Goal: Task Accomplishment & Management: Use online tool/utility

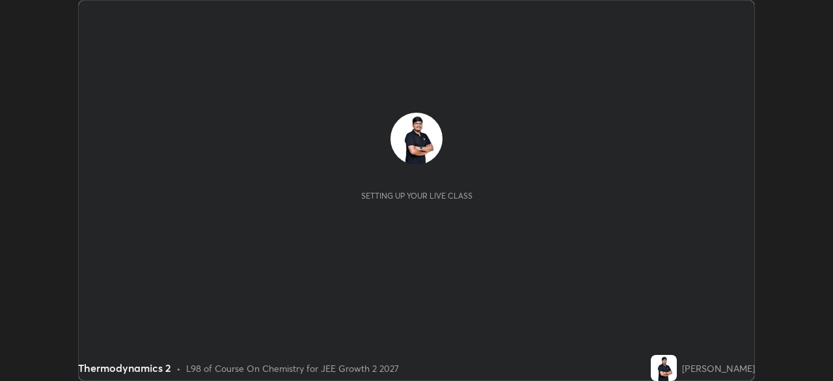
scroll to position [381, 832]
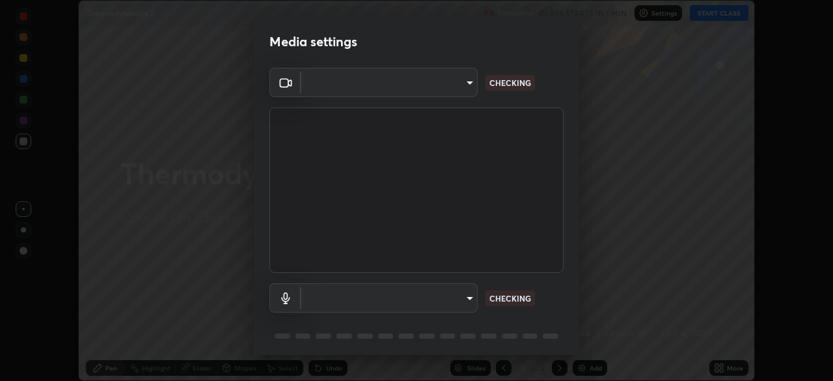
type input "39f420a8f8d33af7ad545f4bd8c914354ee6fe31ce268cb5502dc7cf40be593a"
click at [369, 301] on body "Erase all Thermodynamics 2 Recording CLASS STARTS IN 1 MIN Settings START CLASS…" at bounding box center [416, 190] width 833 height 381
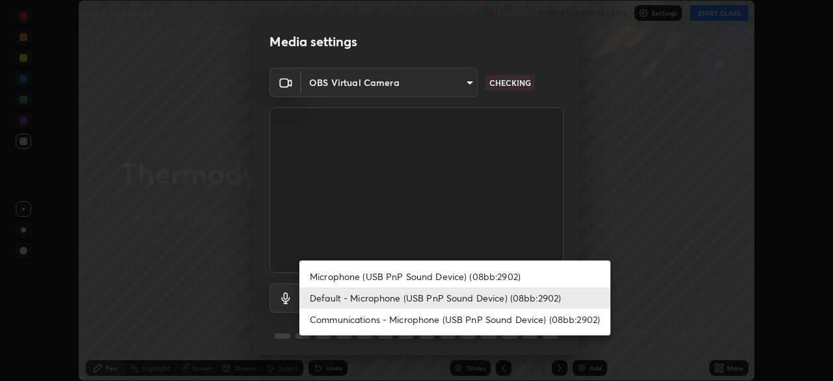
click at [341, 278] on li "Microphone (USB PnP Sound Device) (08bb:2902)" at bounding box center [454, 275] width 311 height 21
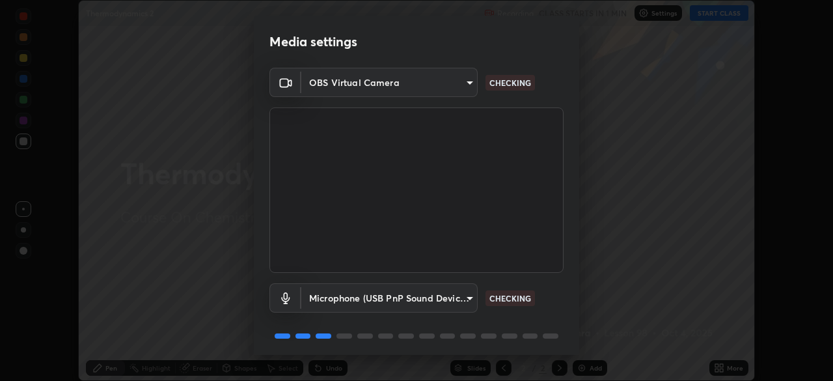
click at [349, 299] on body "Erase all Thermodynamics 2 Recording CLASS STARTS IN 1 MIN Settings START CLASS…" at bounding box center [416, 190] width 833 height 381
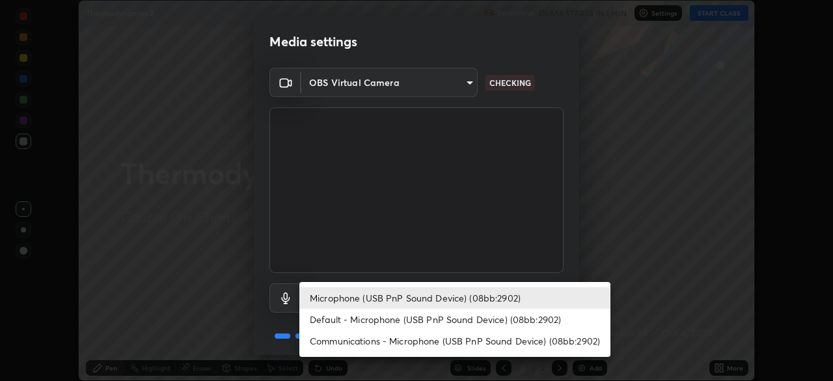
click at [343, 317] on li "Default - Microphone (USB PnP Sound Device) (08bb:2902)" at bounding box center [454, 318] width 311 height 21
type input "default"
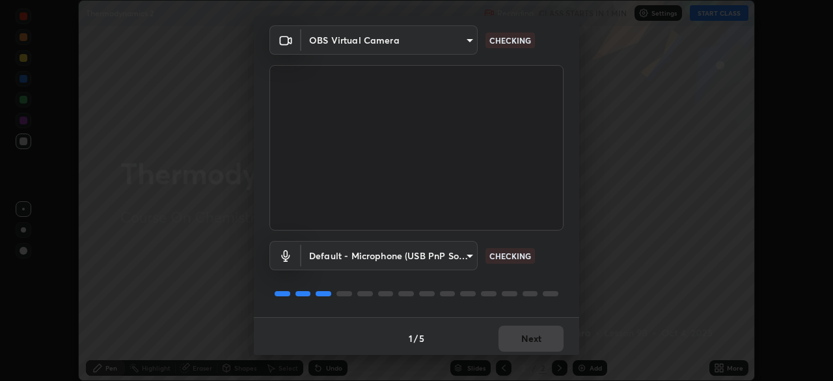
scroll to position [46, 0]
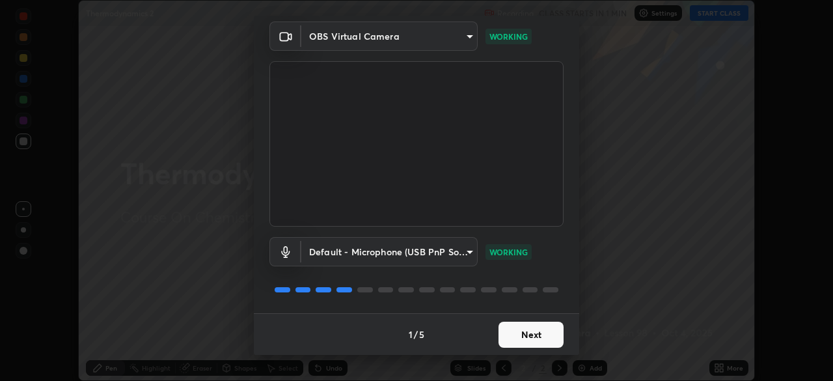
click at [514, 335] on button "Next" at bounding box center [530, 334] width 65 height 26
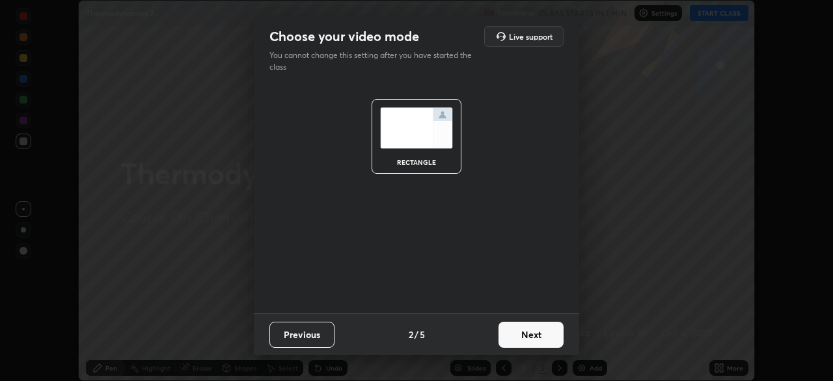
scroll to position [0, 0]
click at [520, 338] on button "Next" at bounding box center [530, 334] width 65 height 26
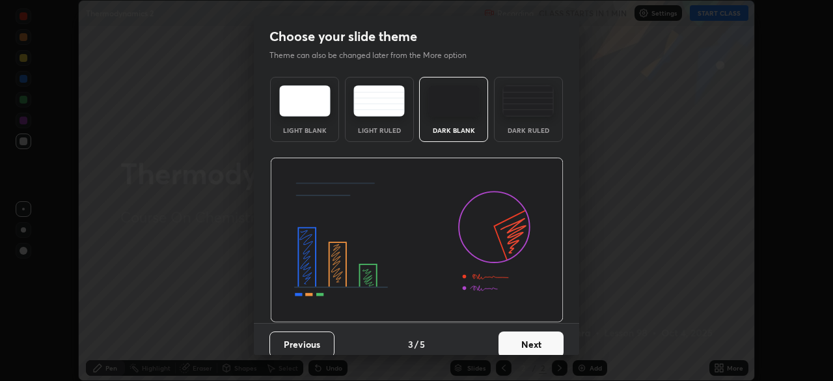
click at [525, 339] on button "Next" at bounding box center [530, 344] width 65 height 26
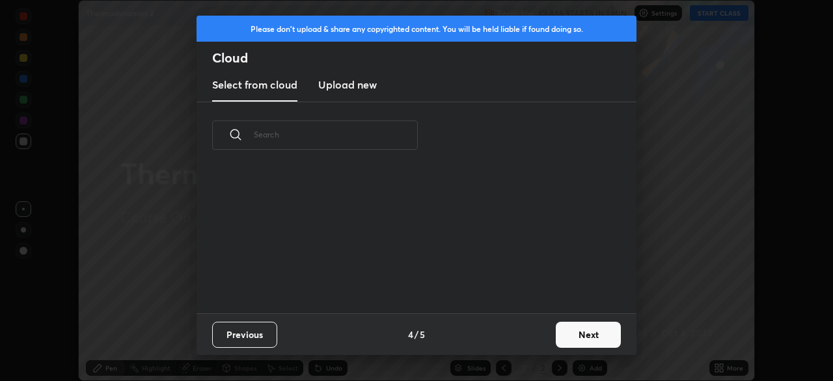
click at [557, 335] on button "Next" at bounding box center [588, 334] width 65 height 26
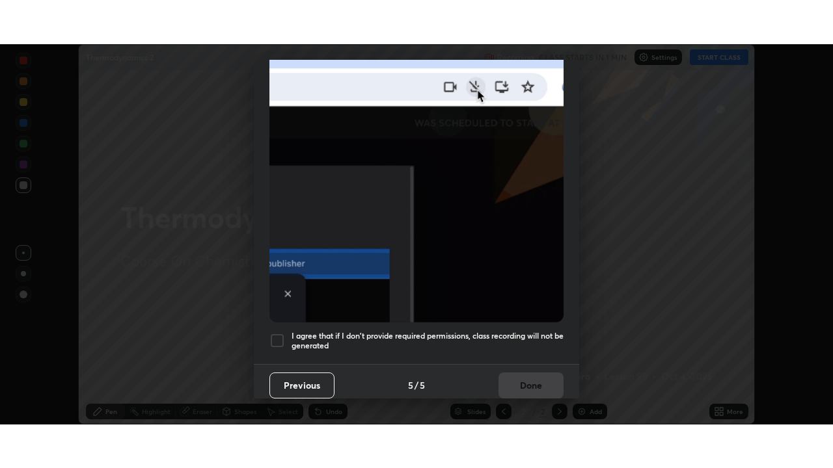
scroll to position [312, 0]
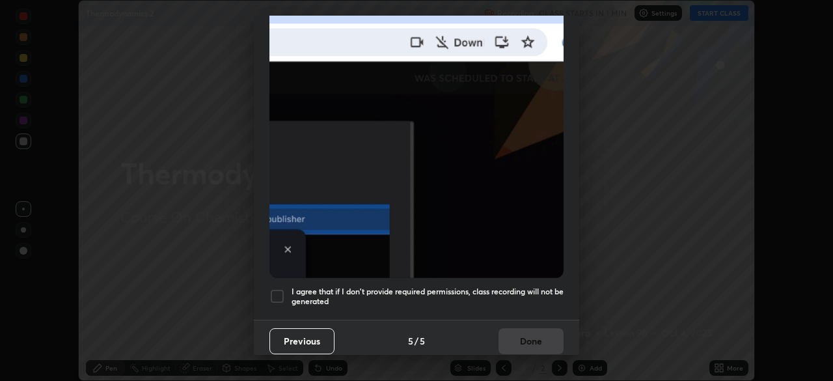
click at [276, 288] on div at bounding box center [277, 296] width 16 height 16
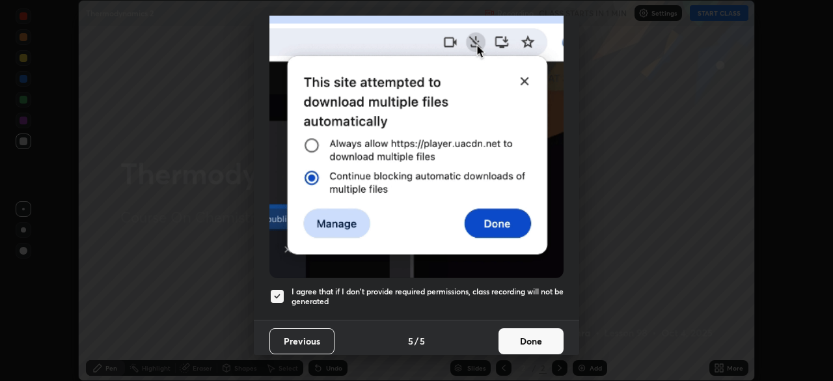
click at [509, 333] on button "Done" at bounding box center [530, 341] width 65 height 26
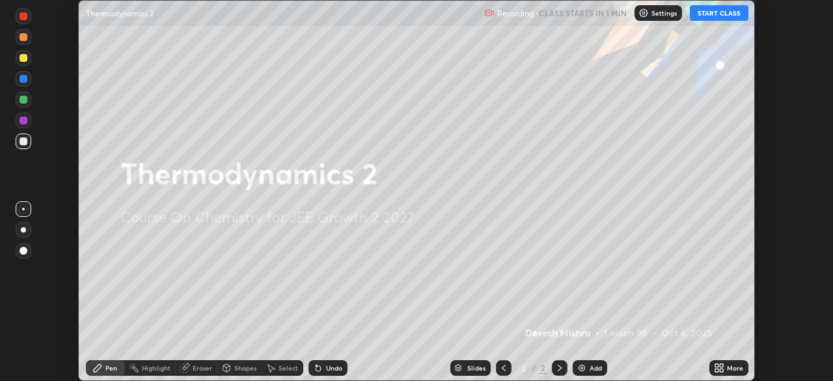
click at [704, 16] on button "START CLASS" at bounding box center [719, 13] width 59 height 16
click at [716, 365] on icon at bounding box center [716, 365] width 3 height 3
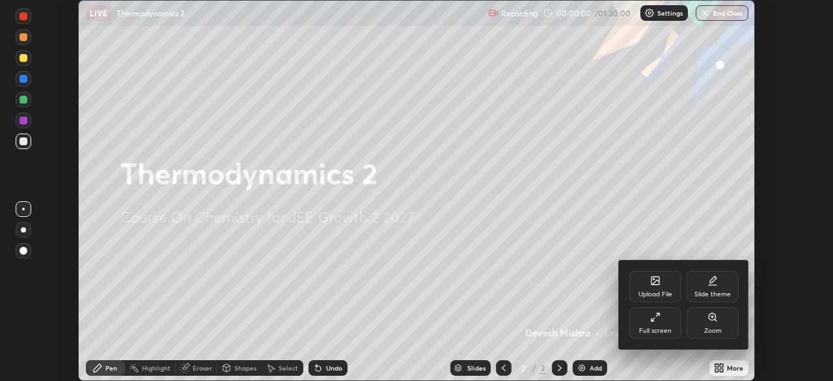
click at [648, 325] on div "Full screen" at bounding box center [655, 322] width 52 height 31
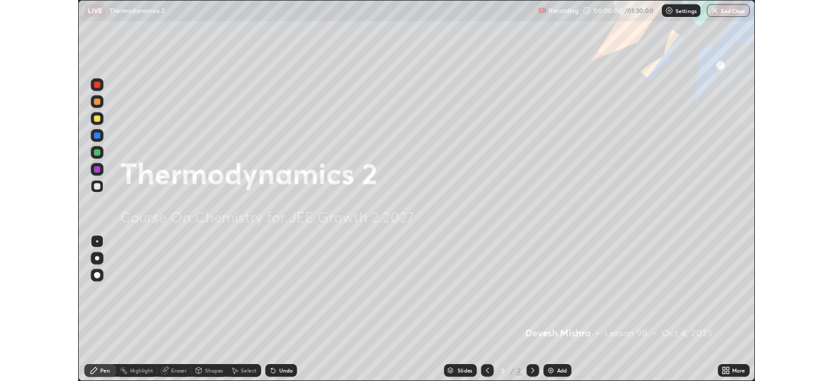
scroll to position [468, 833]
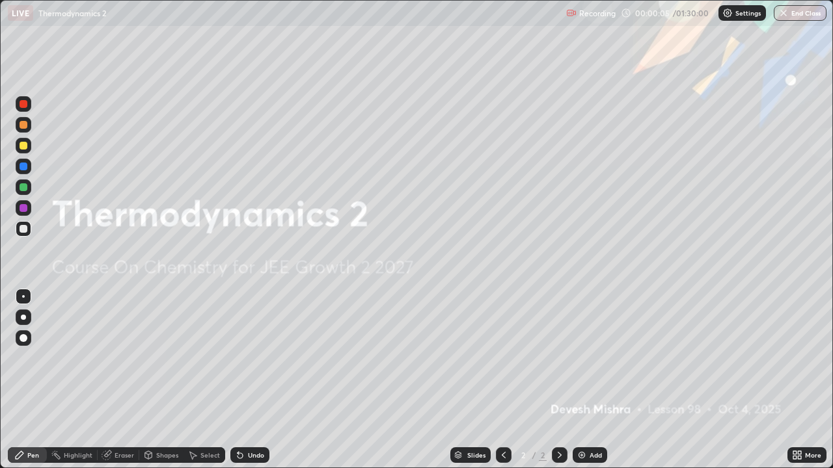
click at [578, 380] on img at bounding box center [581, 455] width 10 height 10
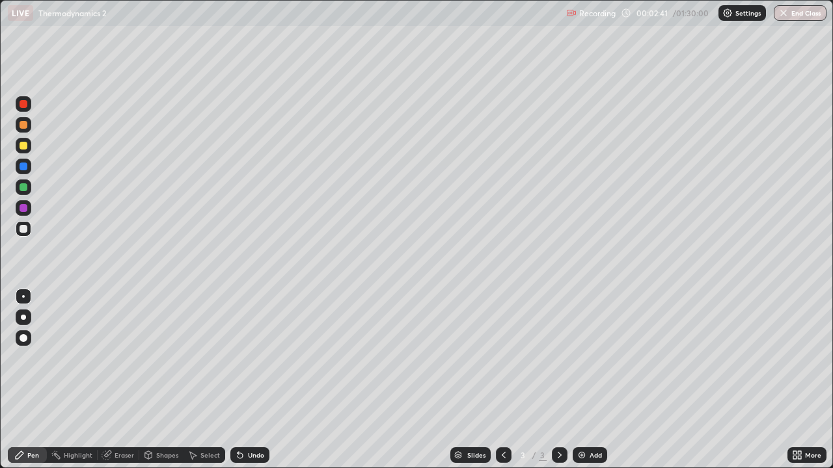
click at [21, 147] on div at bounding box center [24, 146] width 8 height 8
click at [575, 380] on div "Add" at bounding box center [589, 456] width 34 height 16
click at [26, 168] on div at bounding box center [24, 167] width 8 height 8
click at [23, 147] on div at bounding box center [24, 146] width 8 height 8
click at [25, 210] on div at bounding box center [24, 208] width 8 height 8
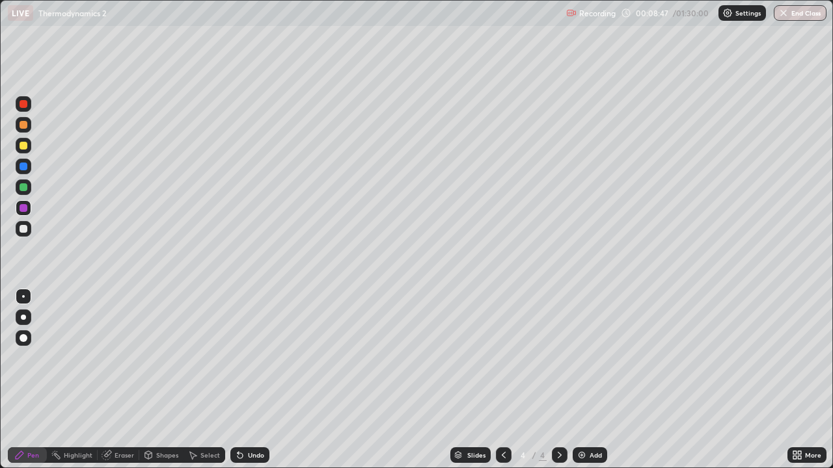
click at [107, 380] on icon at bounding box center [106, 455] width 8 height 8
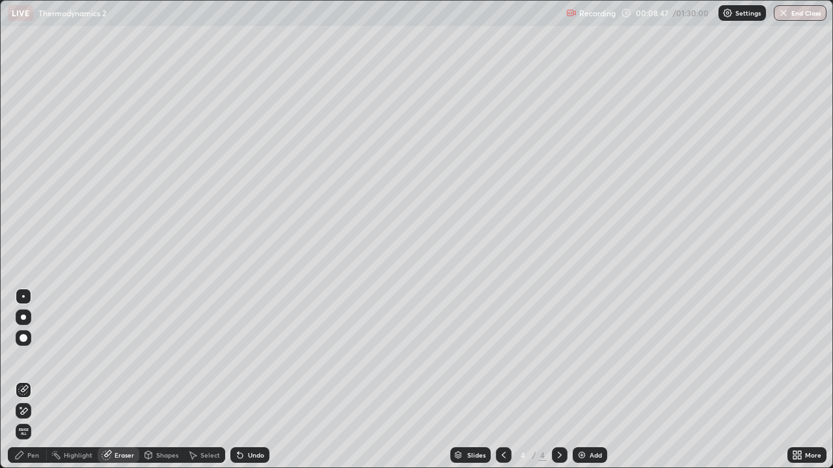
click at [25, 380] on icon at bounding box center [23, 411] width 10 height 11
click at [31, 380] on div "Pen" at bounding box center [33, 455] width 12 height 7
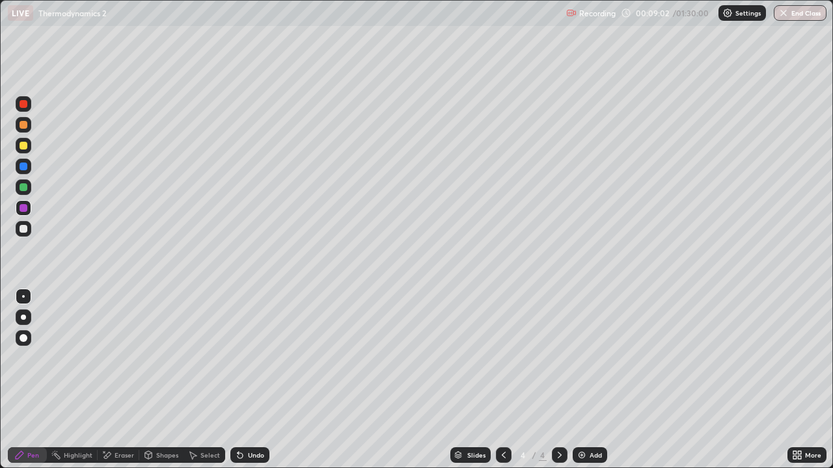
click at [193, 380] on icon at bounding box center [192, 455] width 10 height 10
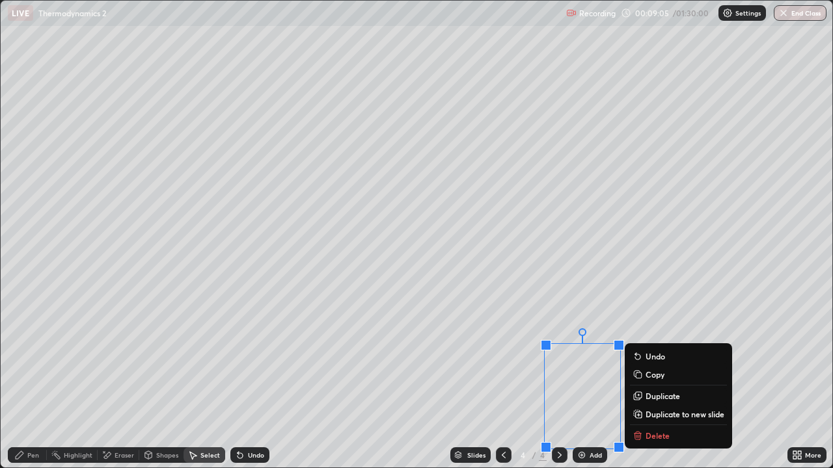
click at [636, 380] on icon at bounding box center [639, 395] width 6 height 6
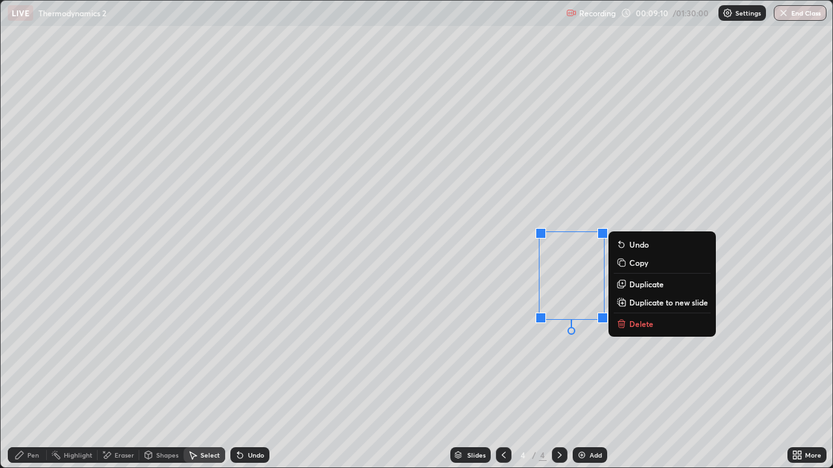
click at [489, 367] on div "0 ° Undo Copy Duplicate Duplicate to new slide Delete" at bounding box center [416, 234] width 831 height 467
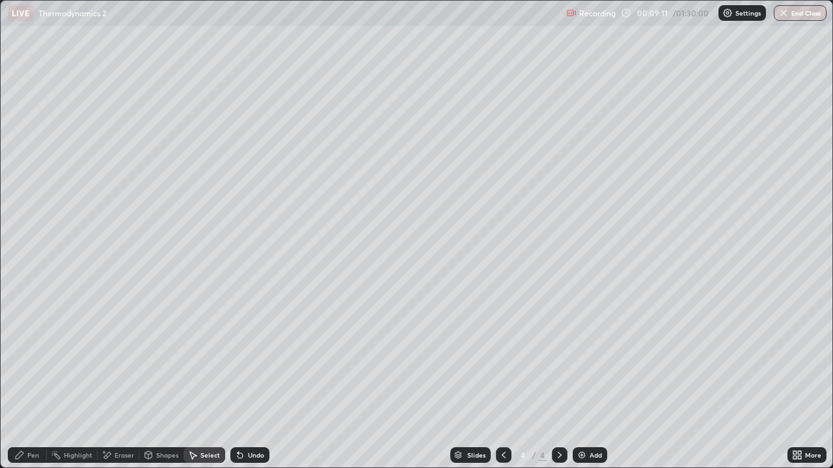
click at [30, 380] on div "Pen" at bounding box center [33, 455] width 12 height 7
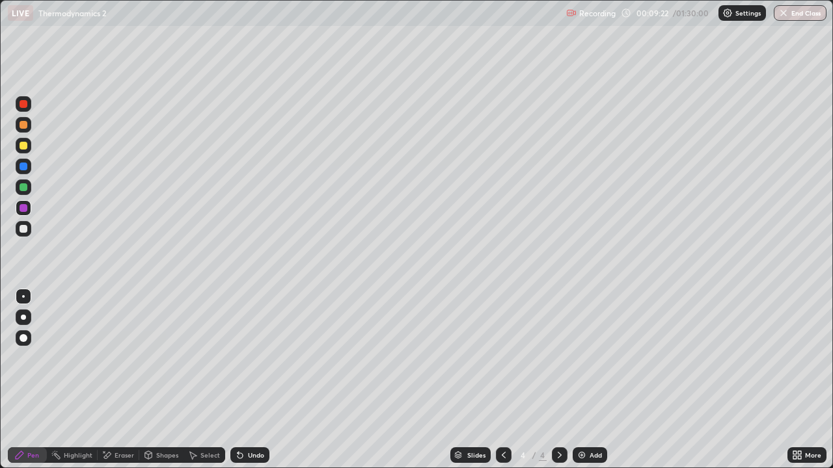
click at [794, 380] on icon at bounding box center [794, 452] width 3 height 3
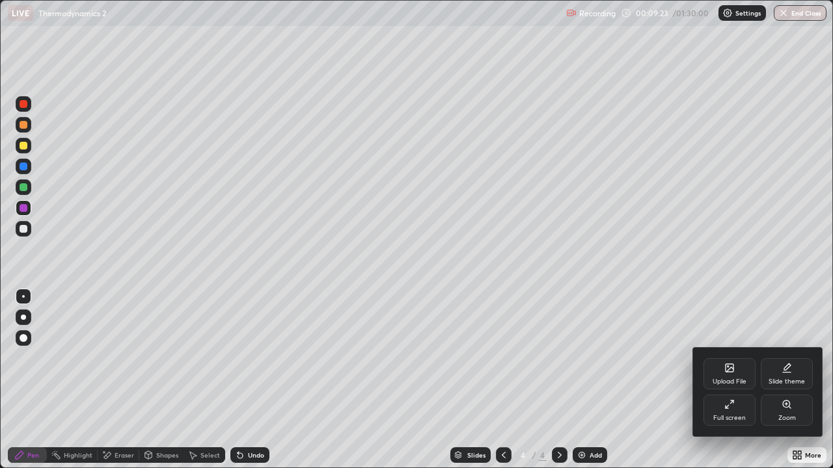
click at [733, 380] on div "Full screen" at bounding box center [729, 418] width 33 height 7
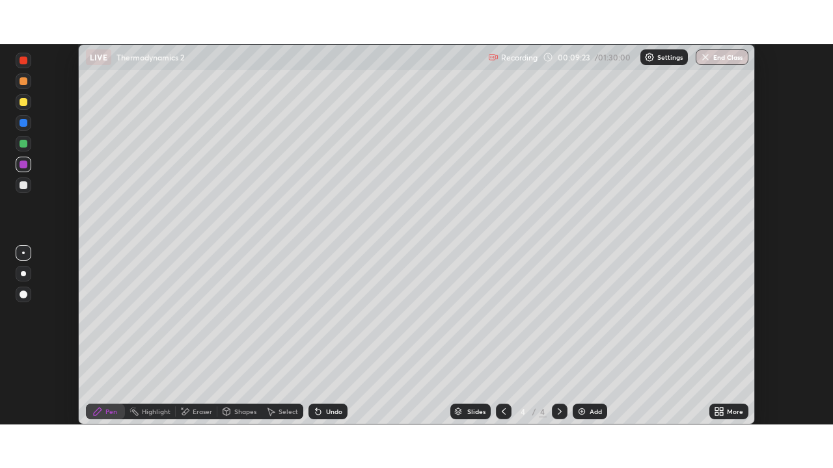
scroll to position [64671, 64219]
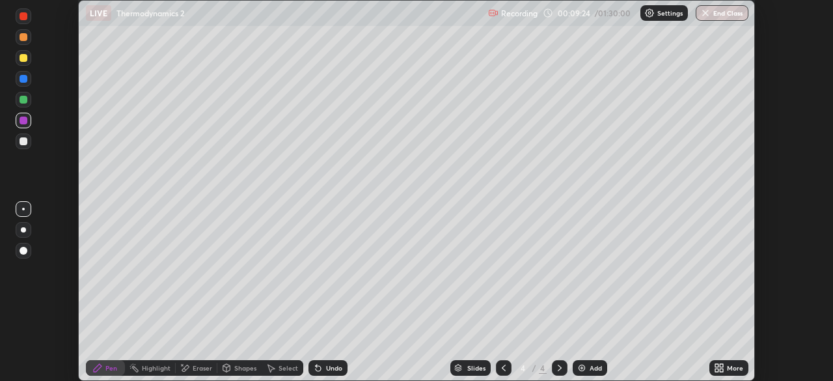
click at [717, 364] on icon at bounding box center [716, 365] width 3 height 3
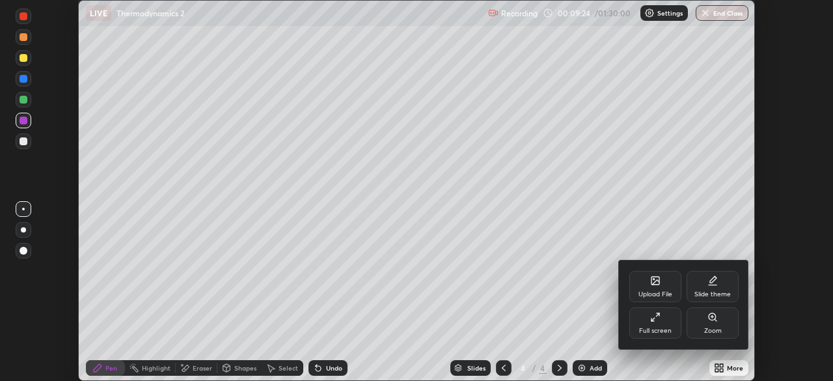
click at [656, 327] on div "Full screen" at bounding box center [655, 330] width 33 height 7
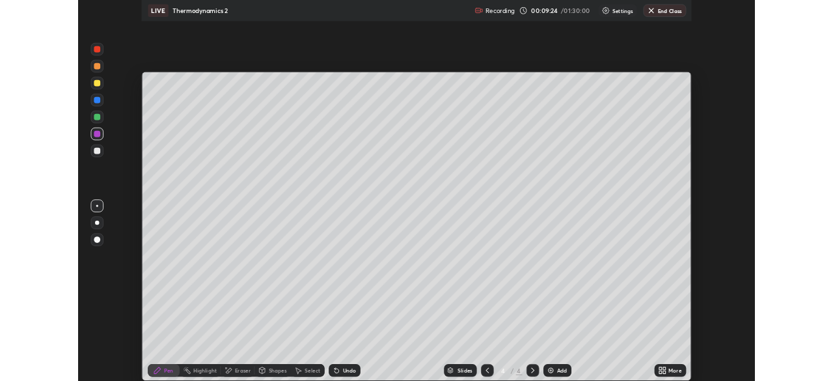
scroll to position [468, 833]
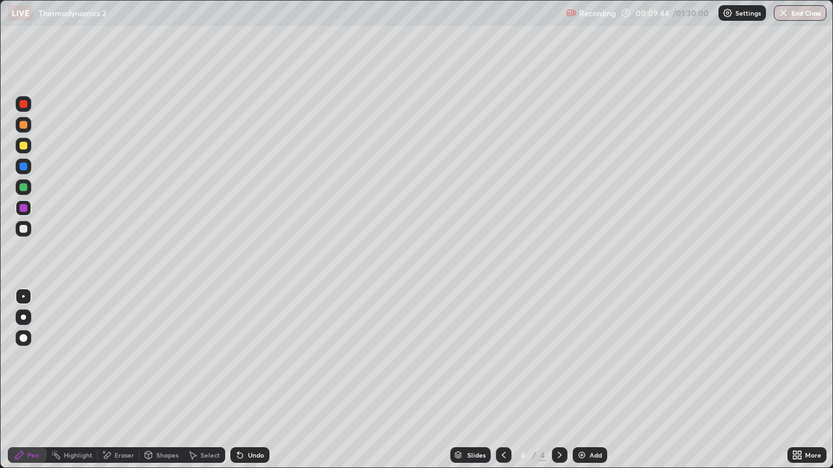
click at [22, 146] on div at bounding box center [24, 146] width 8 height 8
click at [25, 189] on div at bounding box center [24, 187] width 8 height 8
click at [23, 146] on div at bounding box center [24, 146] width 8 height 8
click at [239, 380] on icon at bounding box center [239, 455] width 5 height 5
click at [21, 230] on div at bounding box center [24, 229] width 8 height 8
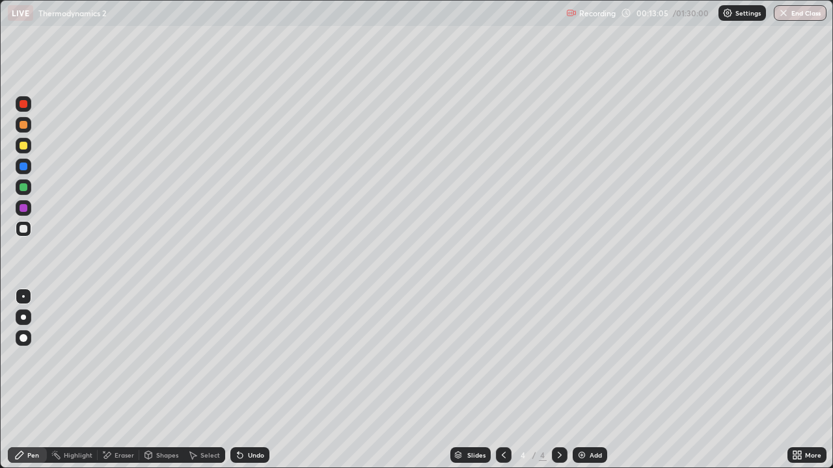
click at [109, 380] on icon at bounding box center [107, 455] width 7 height 7
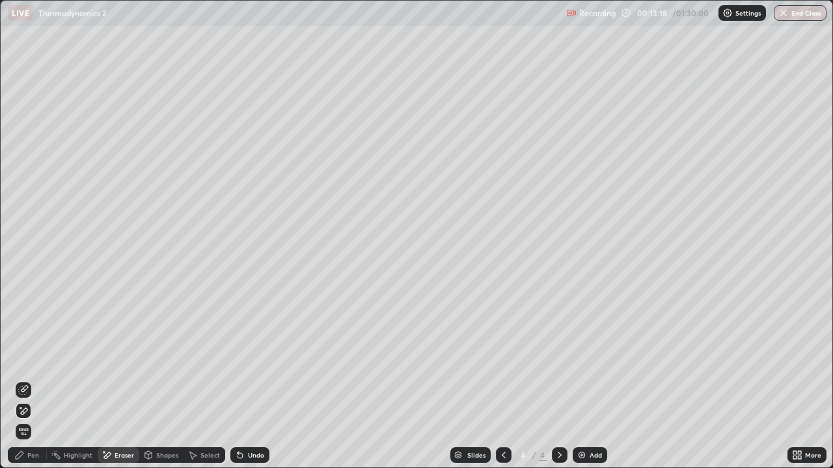
click at [28, 380] on div "Pen" at bounding box center [33, 455] width 12 height 7
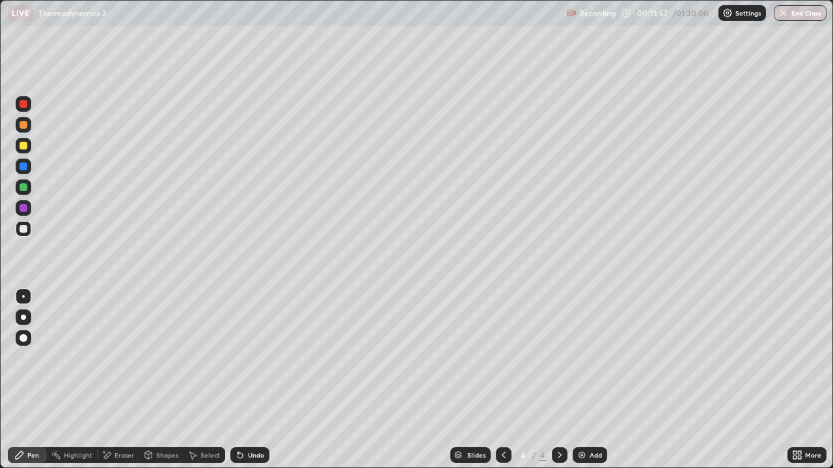
click at [579, 380] on img at bounding box center [581, 455] width 10 height 10
click at [23, 146] on div at bounding box center [24, 146] width 8 height 8
click at [111, 380] on icon at bounding box center [107, 455] width 7 height 7
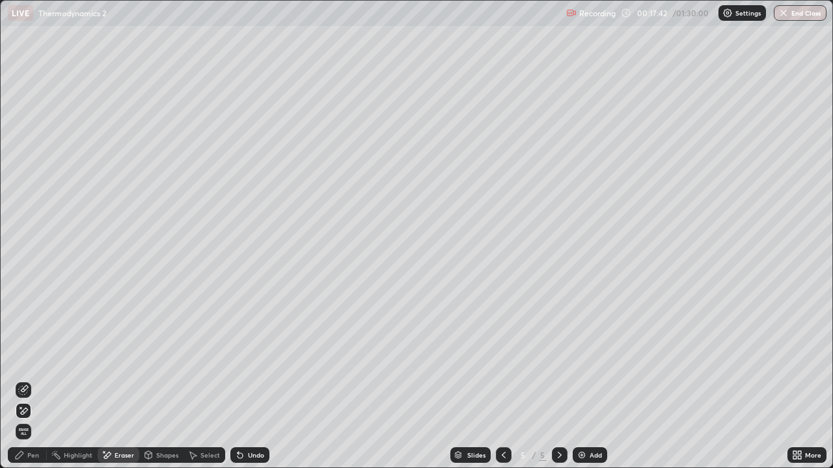
click at [24, 380] on icon at bounding box center [24, 389] width 7 height 7
click at [26, 380] on div "Pen" at bounding box center [27, 456] width 39 height 16
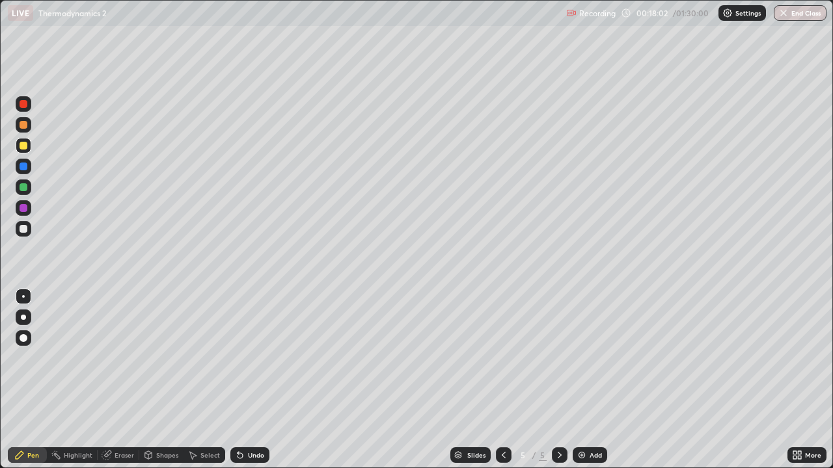
click at [21, 209] on div at bounding box center [24, 208] width 8 height 8
click at [109, 380] on icon at bounding box center [107, 454] width 7 height 7
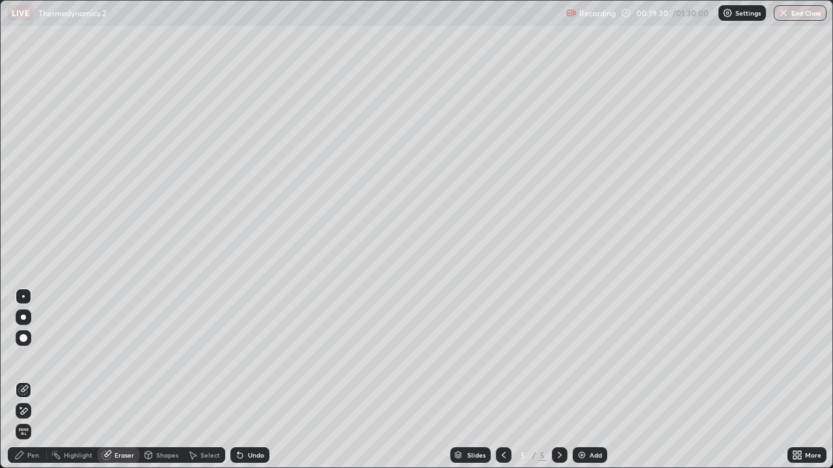
click at [26, 380] on div "Pen" at bounding box center [27, 456] width 39 height 16
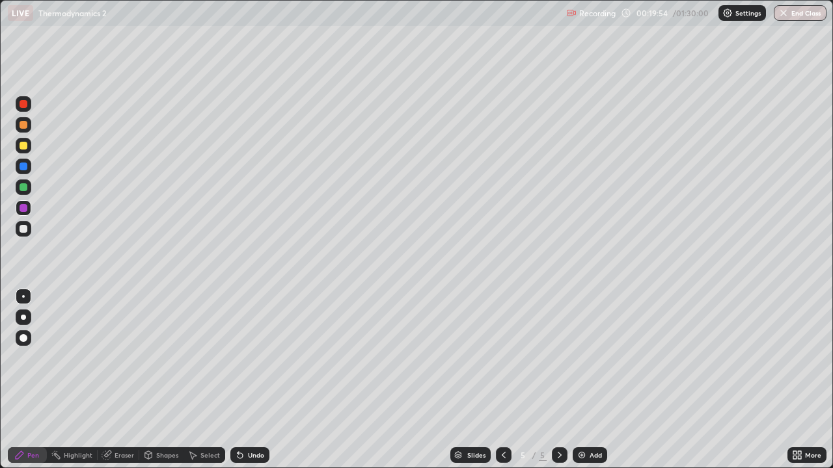
click at [22, 230] on div at bounding box center [24, 229] width 8 height 8
click at [580, 380] on img at bounding box center [581, 455] width 10 height 10
click at [23, 168] on div at bounding box center [24, 167] width 8 height 8
click at [498, 380] on icon at bounding box center [503, 455] width 10 height 10
click at [558, 380] on icon at bounding box center [559, 455] width 10 height 10
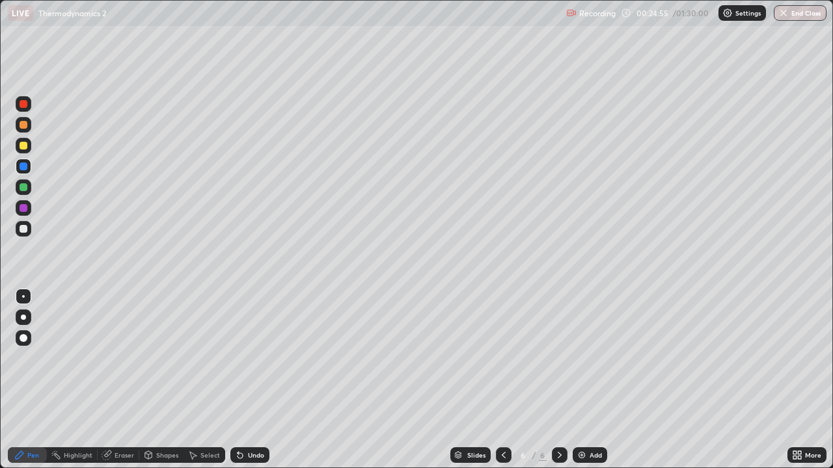
click at [576, 380] on img at bounding box center [581, 455] width 10 height 10
click at [23, 231] on div at bounding box center [24, 229] width 8 height 8
click at [27, 209] on div at bounding box center [24, 208] width 8 height 8
click at [23, 187] on div at bounding box center [24, 187] width 8 height 8
click at [22, 230] on div at bounding box center [24, 229] width 8 height 8
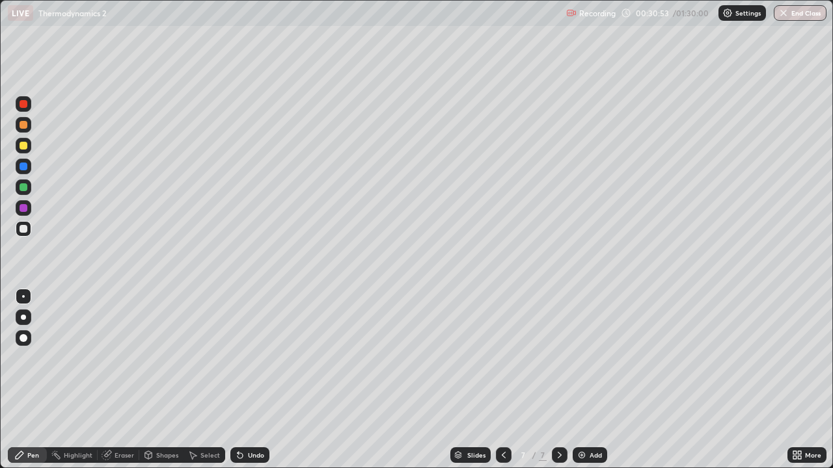
click at [580, 380] on img at bounding box center [581, 455] width 10 height 10
click at [25, 187] on div at bounding box center [24, 187] width 8 height 8
click at [20, 166] on div at bounding box center [24, 167] width 8 height 8
click at [22, 148] on div at bounding box center [24, 146] width 8 height 8
click at [21, 209] on div at bounding box center [24, 208] width 8 height 8
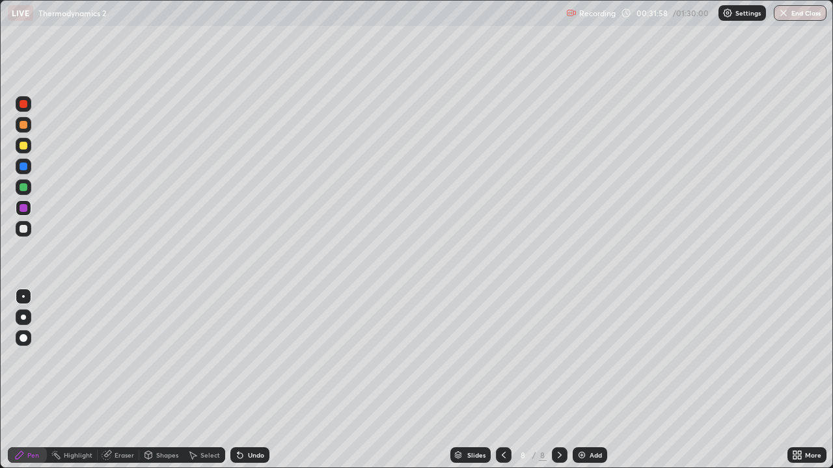
click at [108, 380] on icon at bounding box center [107, 454] width 7 height 7
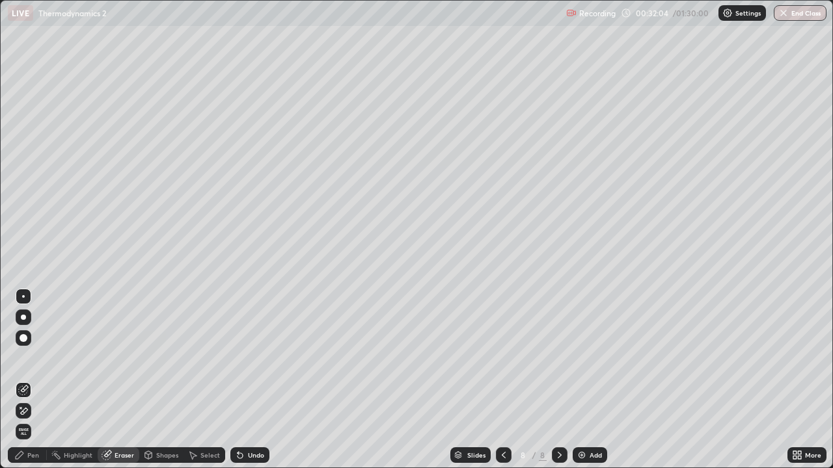
click at [29, 380] on div "Pen" at bounding box center [33, 455] width 12 height 7
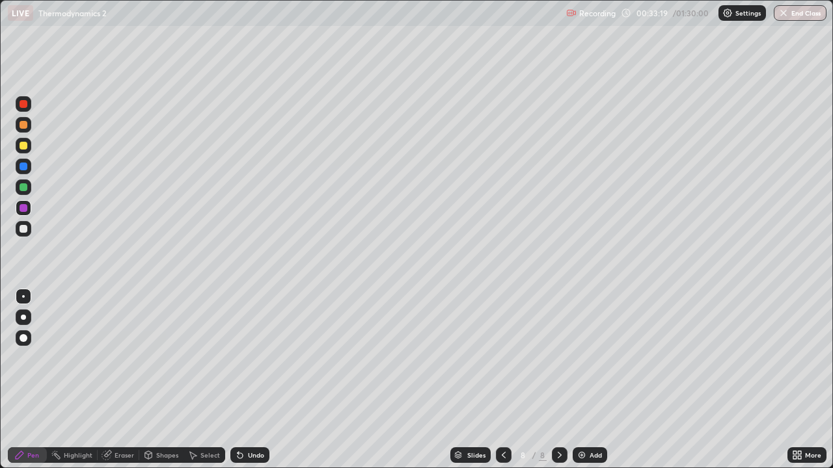
click at [23, 188] on div at bounding box center [24, 187] width 8 height 8
click at [23, 229] on div at bounding box center [24, 229] width 8 height 8
click at [25, 166] on div at bounding box center [24, 167] width 8 height 8
click at [578, 380] on img at bounding box center [581, 455] width 10 height 10
click at [0, 287] on div "Setting up your live class" at bounding box center [416, 234] width 833 height 468
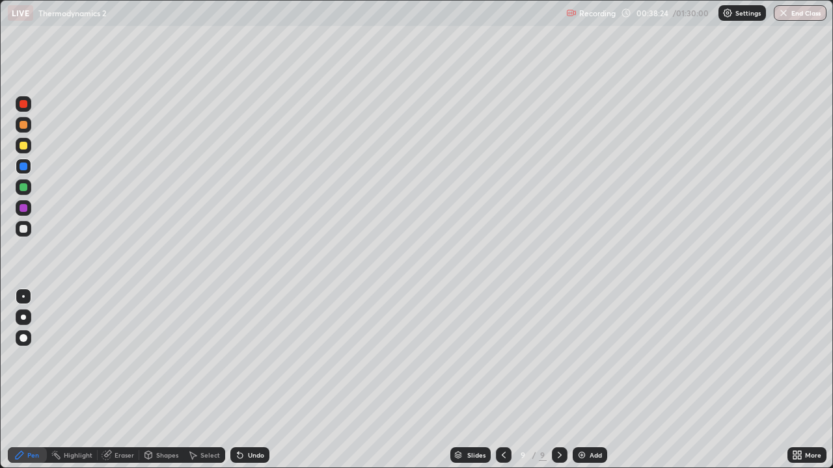
click at [27, 230] on div at bounding box center [24, 229] width 8 height 8
click at [21, 145] on div at bounding box center [24, 146] width 8 height 8
click at [24, 189] on div at bounding box center [24, 187] width 8 height 8
click at [21, 226] on div at bounding box center [24, 229] width 8 height 8
click at [24, 146] on div at bounding box center [24, 146] width 8 height 8
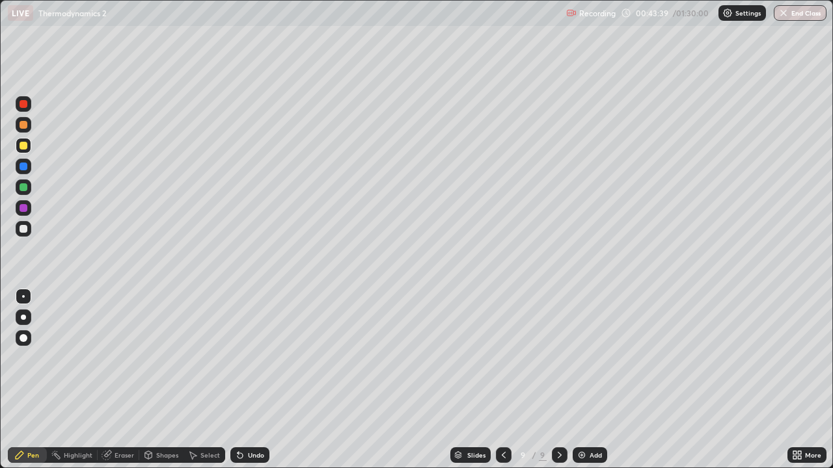
click at [21, 188] on div at bounding box center [24, 187] width 8 height 8
click at [632, 380] on div "Slides 9 / 9 Add" at bounding box center [528, 455] width 518 height 26
click at [576, 380] on img at bounding box center [581, 455] width 10 height 10
click at [23, 168] on div at bounding box center [24, 167] width 8 height 8
click at [24, 191] on div at bounding box center [24, 187] width 8 height 8
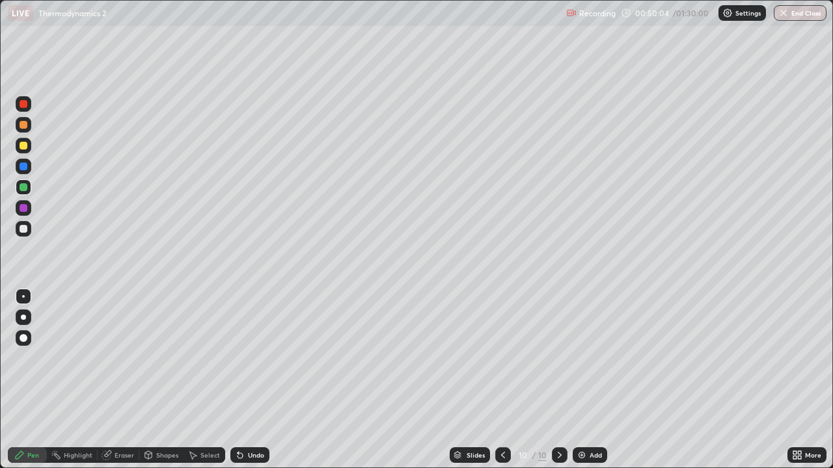
click at [23, 166] on div at bounding box center [24, 167] width 8 height 8
click at [23, 207] on div at bounding box center [24, 208] width 8 height 8
click at [580, 380] on div "Add" at bounding box center [589, 456] width 34 height 16
click at [23, 146] on div at bounding box center [24, 146] width 8 height 8
click at [22, 185] on div at bounding box center [24, 187] width 8 height 8
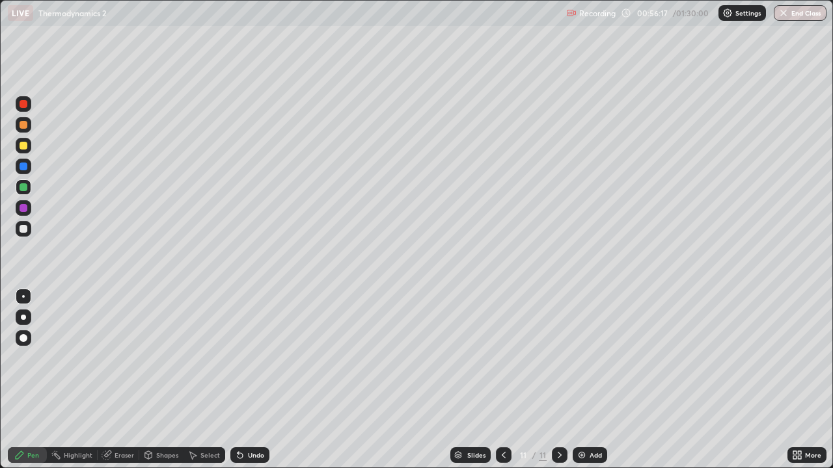
click at [20, 148] on div at bounding box center [24, 146] width 8 height 8
click at [22, 126] on div at bounding box center [24, 125] width 8 height 8
click at [22, 150] on div at bounding box center [24, 146] width 16 height 16
click at [21, 209] on div at bounding box center [24, 208] width 8 height 8
click at [582, 380] on img at bounding box center [581, 455] width 10 height 10
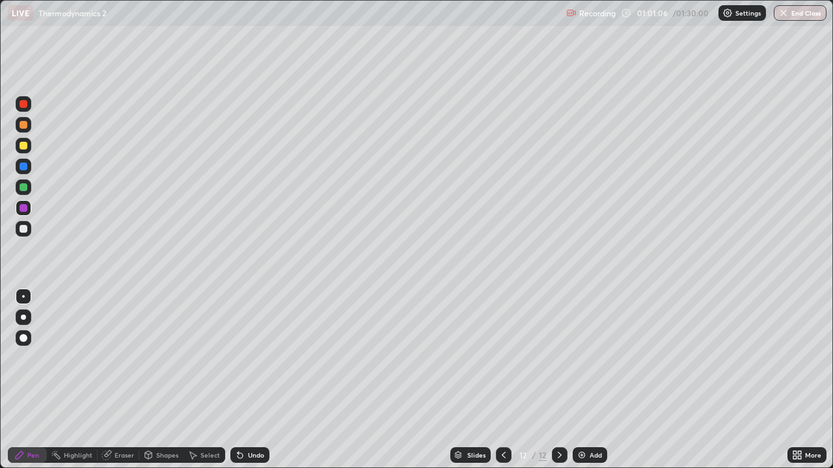
click at [23, 167] on div at bounding box center [24, 167] width 8 height 8
click at [22, 147] on div at bounding box center [24, 146] width 8 height 8
click at [20, 208] on div at bounding box center [24, 208] width 8 height 8
click at [237, 380] on icon at bounding box center [237, 452] width 1 height 1
click at [21, 230] on div at bounding box center [24, 229] width 8 height 8
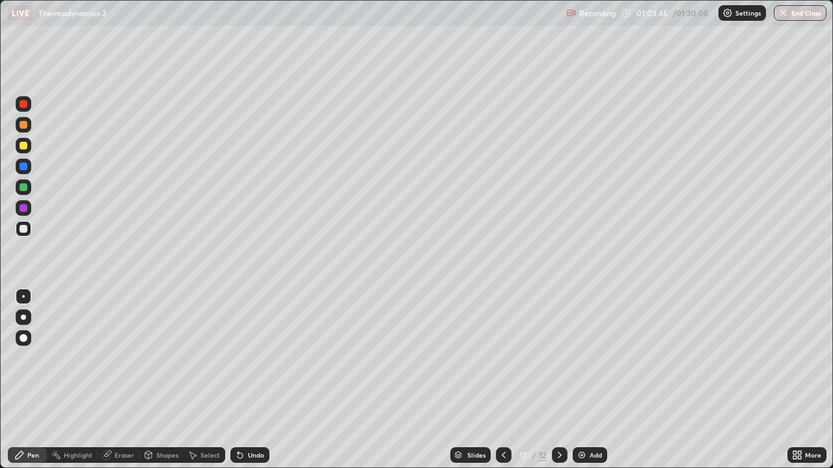
click at [25, 103] on div at bounding box center [24, 104] width 8 height 8
click at [20, 147] on div at bounding box center [24, 146] width 8 height 8
click at [582, 380] on img at bounding box center [581, 455] width 10 height 10
click at [22, 168] on div at bounding box center [24, 167] width 8 height 8
click at [502, 380] on div at bounding box center [504, 456] width 16 height 16
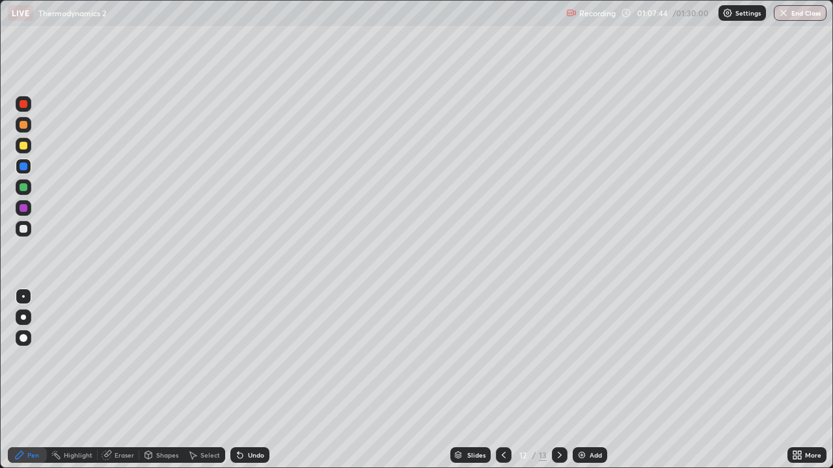
click at [191, 380] on icon at bounding box center [193, 456] width 7 height 8
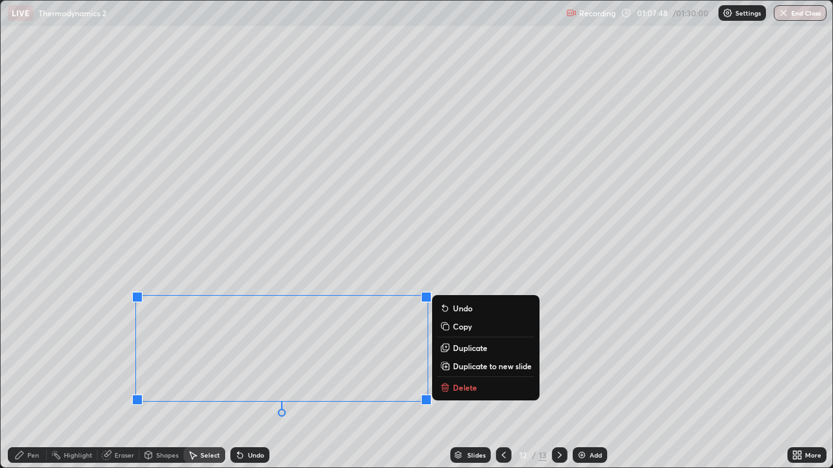
click at [444, 326] on icon at bounding box center [444, 326] width 6 height 6
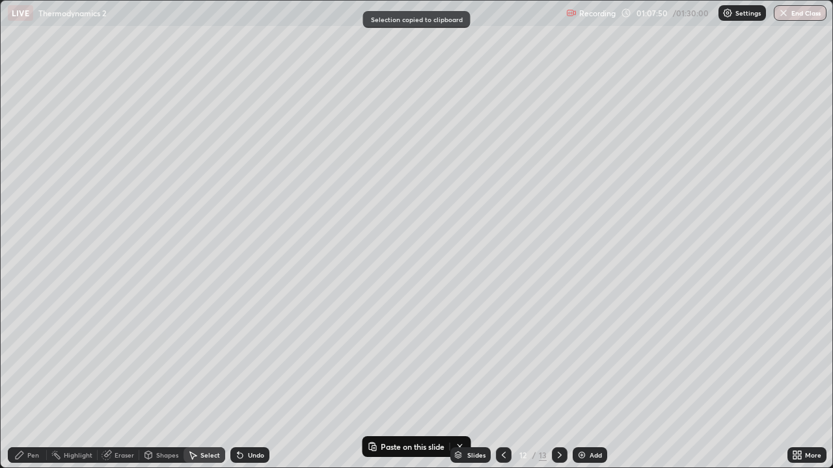
click at [557, 380] on icon at bounding box center [559, 455] width 10 height 10
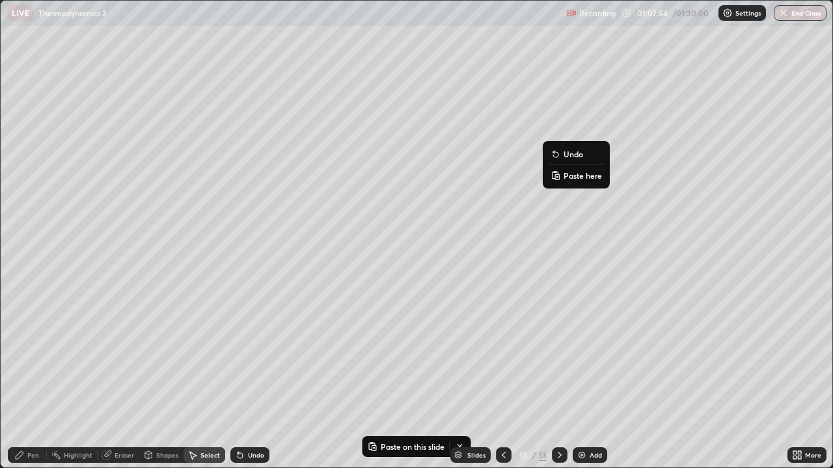
click at [561, 174] on button "Paste here" at bounding box center [576, 176] width 57 height 16
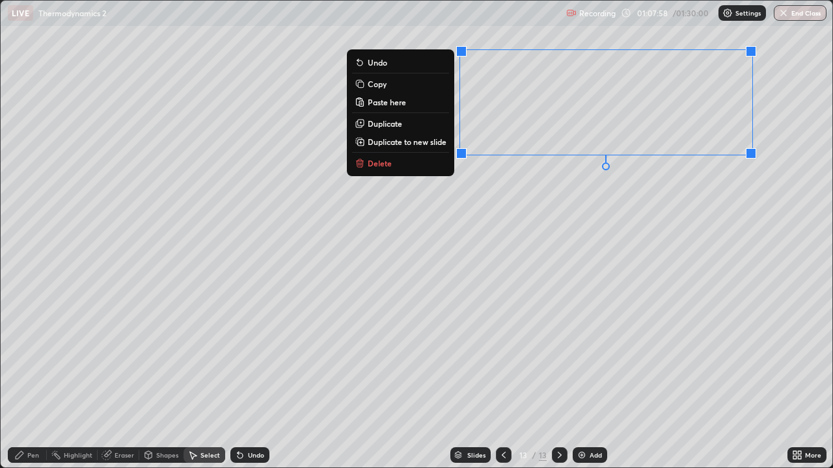
click at [515, 247] on div "0 ° Undo Copy Paste here Duplicate Duplicate to new slide Delete" at bounding box center [416, 234] width 831 height 467
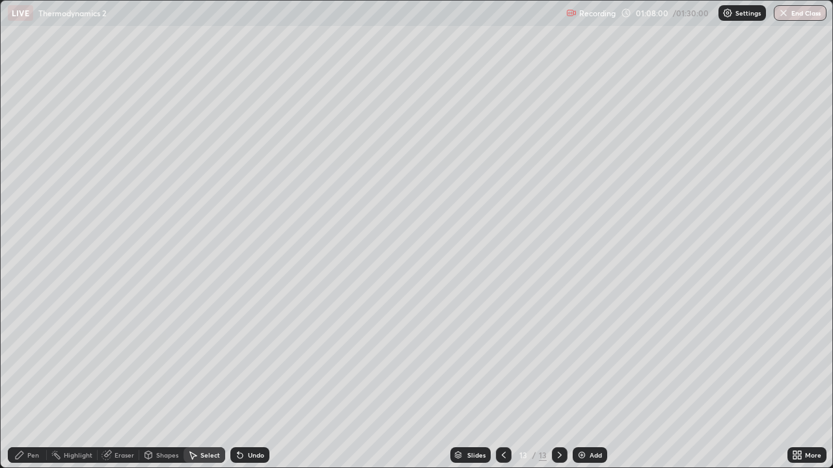
click at [25, 380] on div "Pen" at bounding box center [27, 456] width 39 height 16
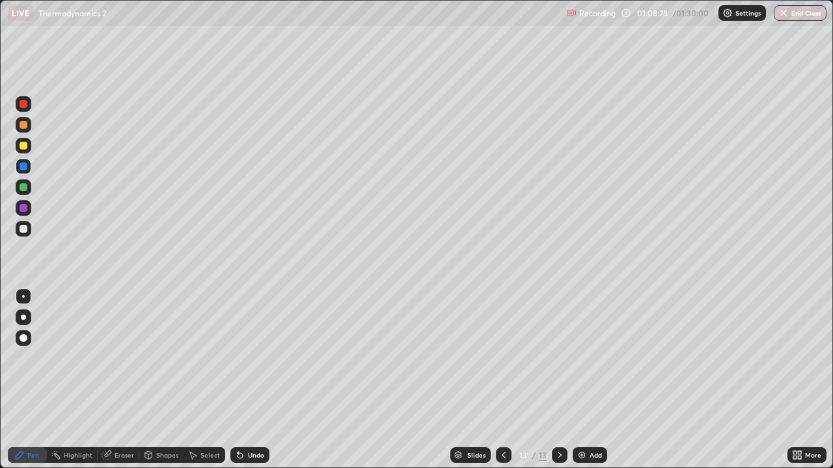
click at [24, 105] on div at bounding box center [24, 104] width 8 height 8
click at [794, 380] on icon at bounding box center [794, 452] width 3 height 3
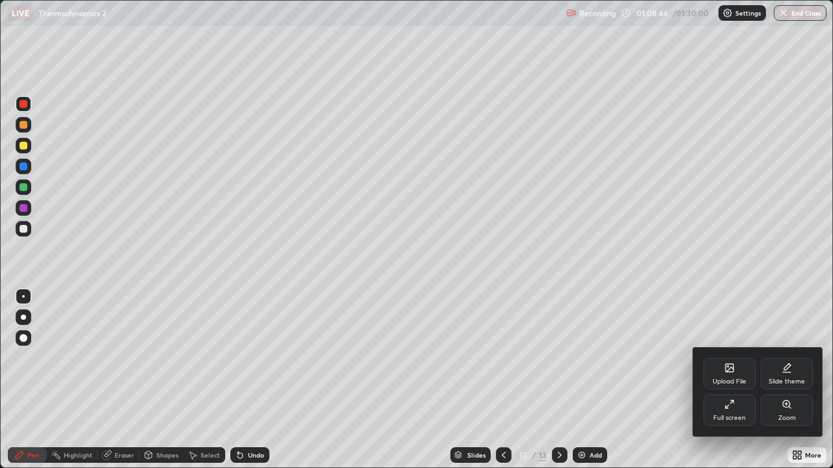
click at [729, 380] on div "Full screen" at bounding box center [729, 410] width 52 height 31
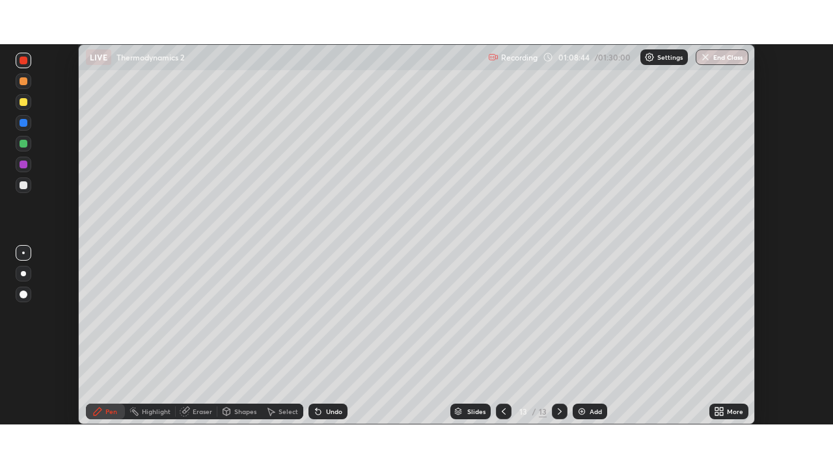
scroll to position [64671, 64219]
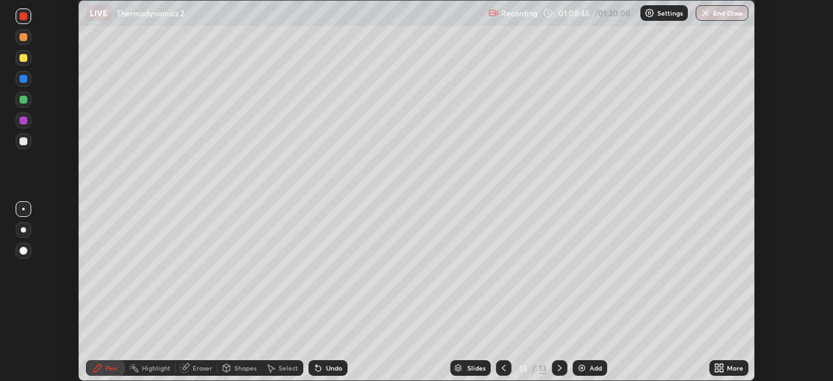
click at [720, 368] on icon at bounding box center [719, 367] width 10 height 10
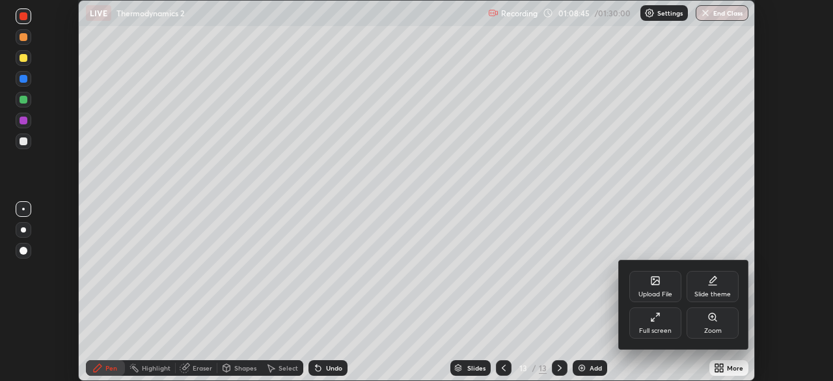
click at [655, 329] on div "Full screen" at bounding box center [655, 330] width 33 height 7
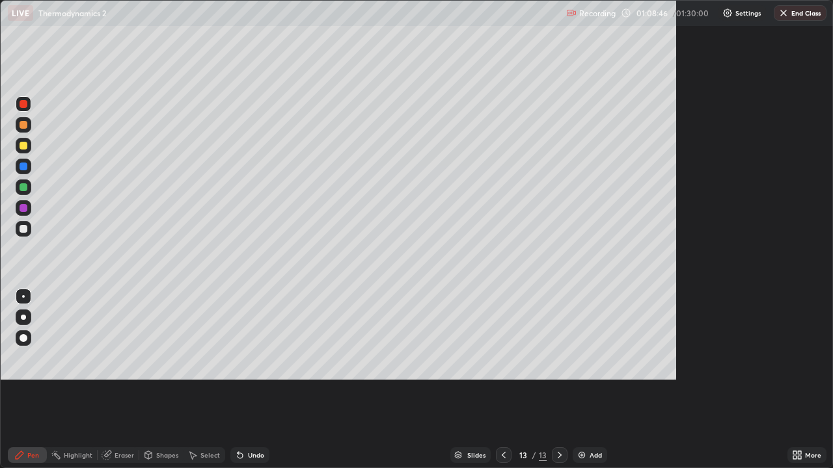
scroll to position [468, 833]
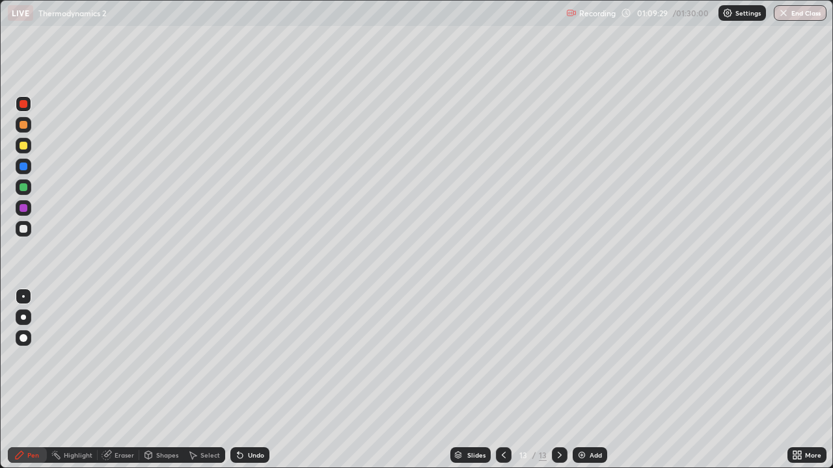
click at [26, 189] on div at bounding box center [24, 187] width 8 height 8
click at [22, 166] on div at bounding box center [24, 167] width 8 height 8
click at [111, 380] on div "Eraser" at bounding box center [119, 456] width 42 height 16
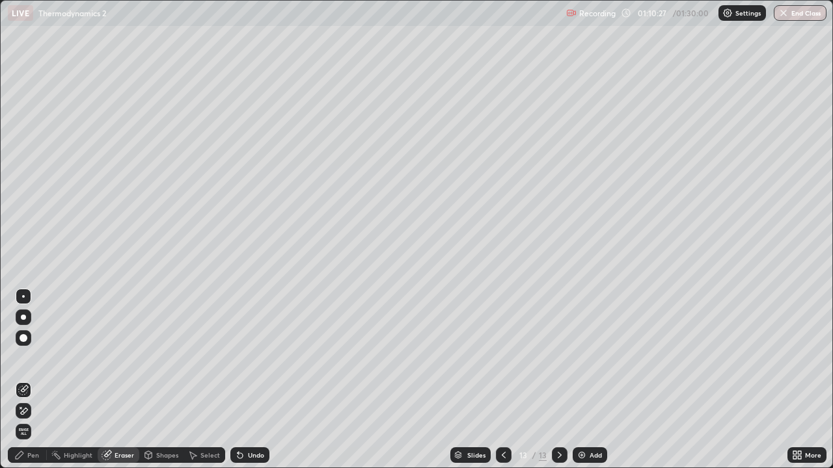
click at [25, 380] on icon at bounding box center [23, 411] width 10 height 11
click at [23, 380] on icon at bounding box center [20, 455] width 8 height 8
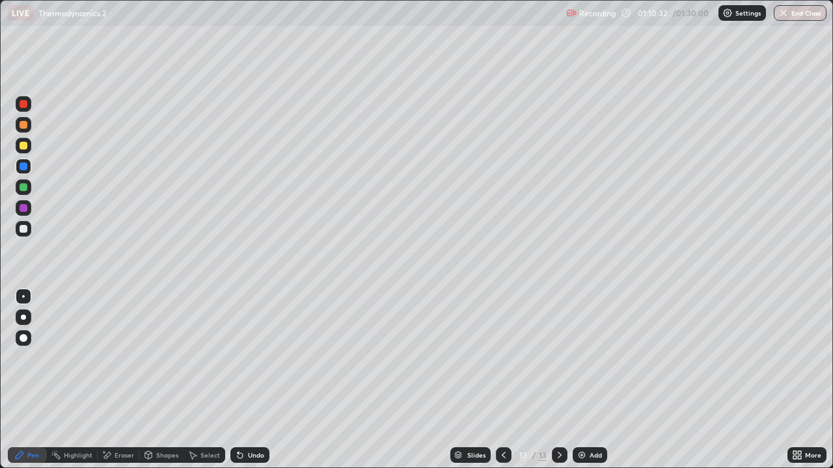
click at [23, 185] on div at bounding box center [24, 187] width 8 height 8
click at [21, 209] on div at bounding box center [24, 208] width 8 height 8
click at [572, 380] on div "Add" at bounding box center [589, 456] width 34 height 16
click at [21, 230] on div at bounding box center [24, 229] width 8 height 8
click at [25, 148] on div at bounding box center [24, 146] width 8 height 8
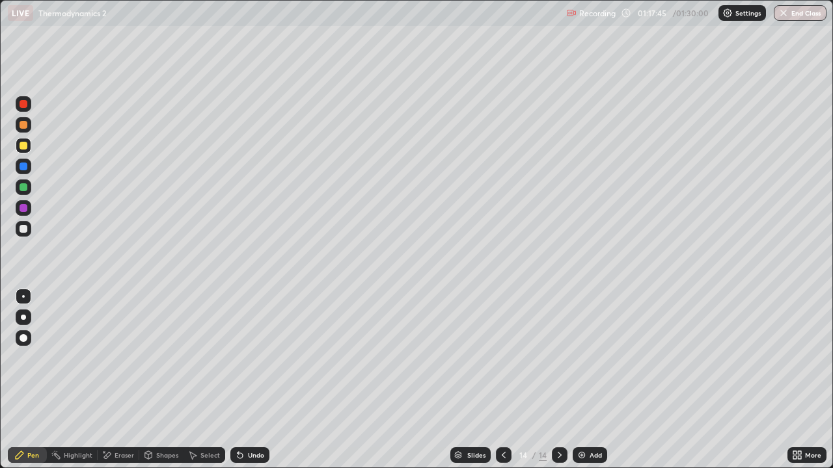
click at [27, 209] on div at bounding box center [24, 208] width 8 height 8
click at [24, 147] on div at bounding box center [24, 146] width 8 height 8
click at [21, 210] on div at bounding box center [24, 208] width 8 height 8
click at [237, 380] on icon at bounding box center [239, 455] width 5 height 5
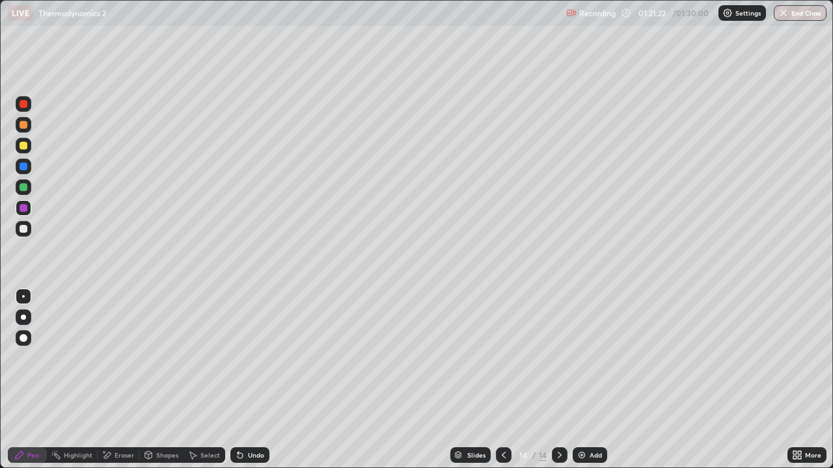
click at [577, 380] on img at bounding box center [581, 455] width 10 height 10
click at [22, 188] on div at bounding box center [24, 187] width 8 height 8
click at [24, 165] on div at bounding box center [24, 167] width 8 height 8
click at [235, 380] on icon at bounding box center [240, 455] width 10 height 10
click at [237, 380] on icon at bounding box center [240, 455] width 10 height 10
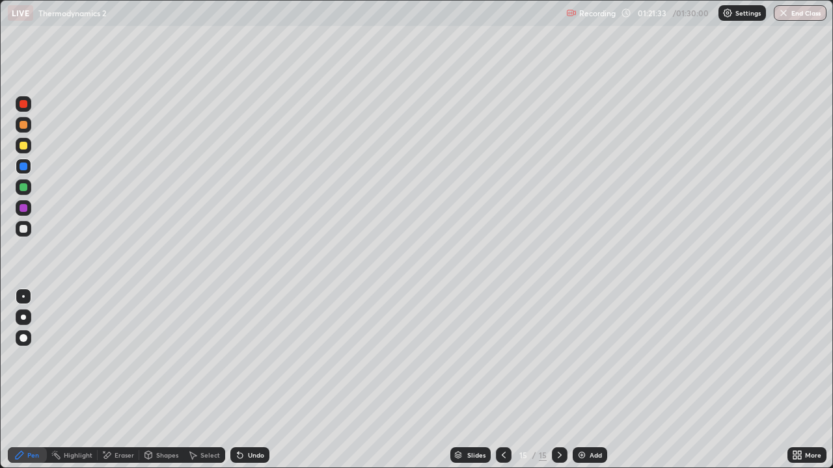
click at [237, 380] on icon at bounding box center [237, 452] width 1 height 1
click at [243, 380] on icon at bounding box center [240, 455] width 10 height 10
click at [21, 147] on div at bounding box center [24, 146] width 8 height 8
click at [23, 168] on div at bounding box center [24, 167] width 8 height 8
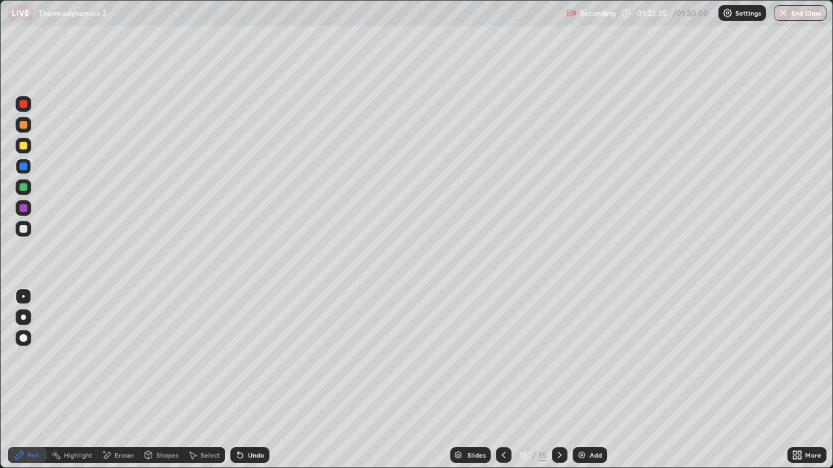
click at [22, 210] on div at bounding box center [24, 208] width 8 height 8
click at [577, 380] on img at bounding box center [581, 455] width 10 height 10
click at [21, 192] on div at bounding box center [24, 188] width 16 height 16
click at [20, 208] on div at bounding box center [24, 208] width 8 height 8
click at [237, 380] on icon at bounding box center [239, 455] width 5 height 5
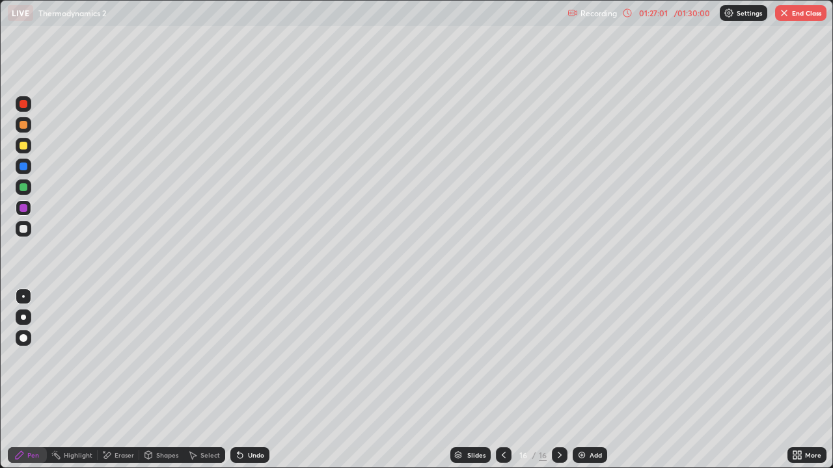
click at [237, 380] on icon at bounding box center [239, 455] width 5 height 5
click at [20, 228] on div at bounding box center [24, 229] width 8 height 8
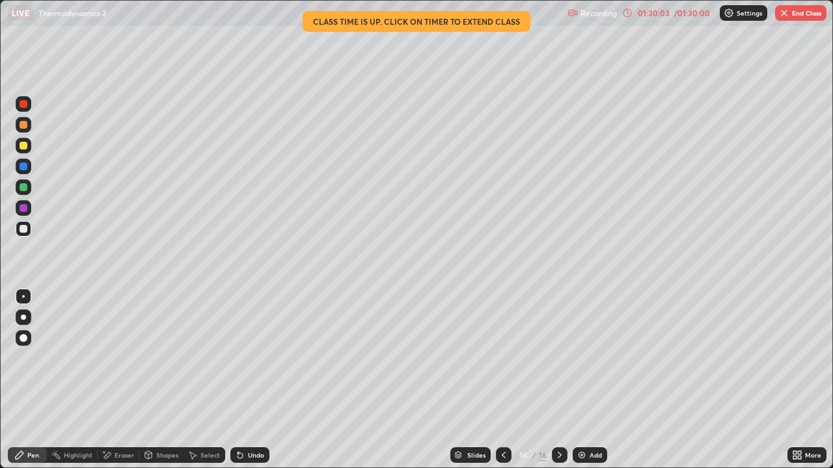
click at [577, 380] on img at bounding box center [581, 455] width 10 height 10
click at [24, 187] on div at bounding box center [24, 187] width 8 height 8
click at [23, 206] on div at bounding box center [24, 208] width 8 height 8
click at [240, 380] on icon at bounding box center [239, 455] width 5 height 5
click at [243, 380] on div "Undo" at bounding box center [249, 456] width 39 height 16
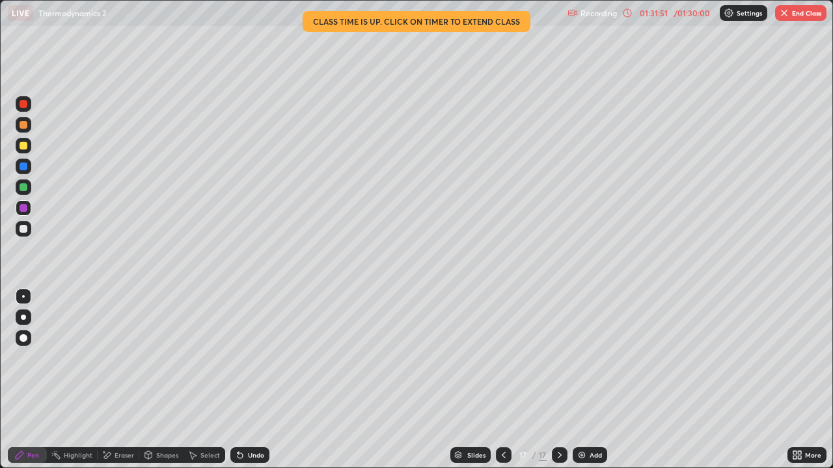
click at [501, 380] on icon at bounding box center [503, 455] width 10 height 10
click at [558, 380] on icon at bounding box center [559, 455] width 10 height 10
click at [24, 191] on div at bounding box center [24, 187] width 8 height 8
click at [783, 16] on img "button" at bounding box center [784, 13] width 10 height 10
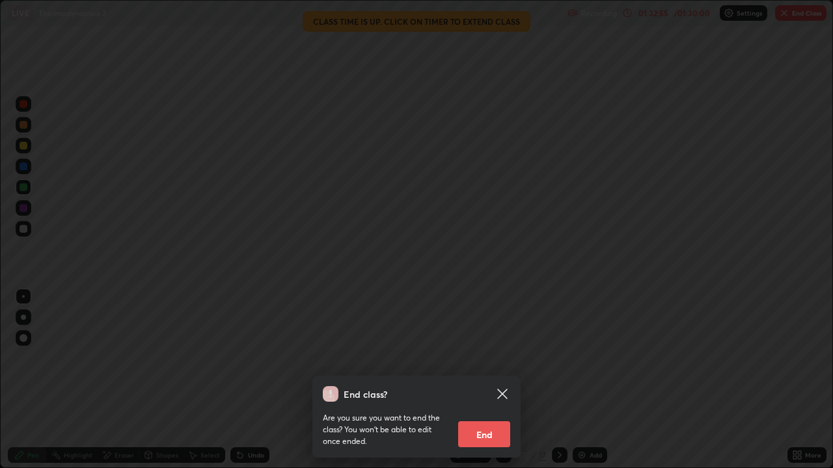
click at [482, 380] on button "End" at bounding box center [484, 435] width 52 height 26
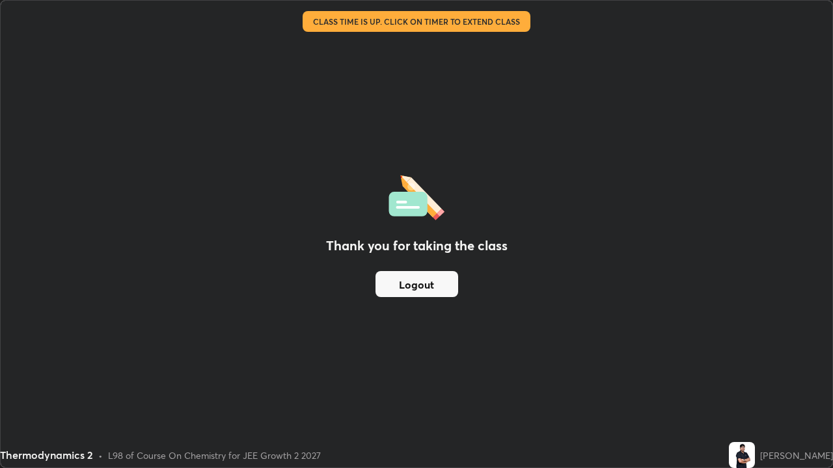
click at [426, 282] on button "Logout" at bounding box center [416, 284] width 83 height 26
